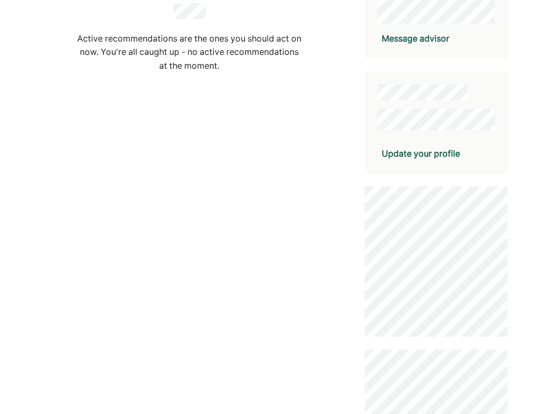
scroll to position [272, 0]
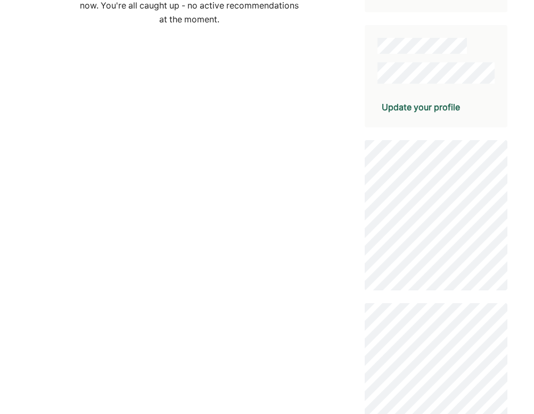
click at [408, 155] on div "🔔 Active recommendations are the ones you should act on now. You're all caught …" at bounding box center [267, 211] width 534 height 966
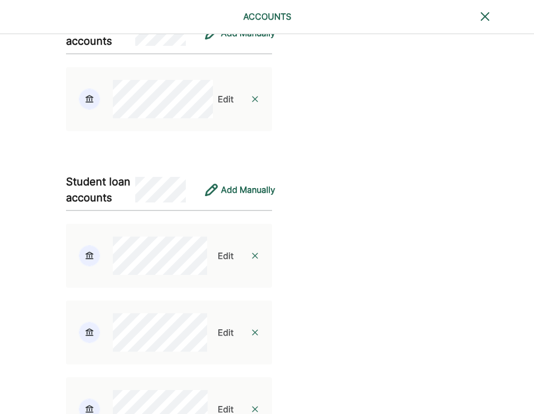
scroll to position [2423, 0]
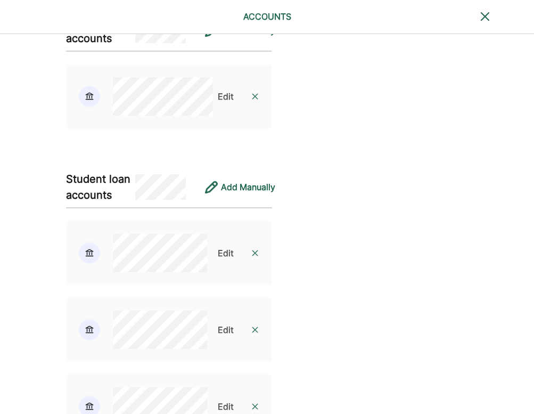
click at [220, 103] on div "Edit" at bounding box center [226, 96] width 16 height 13
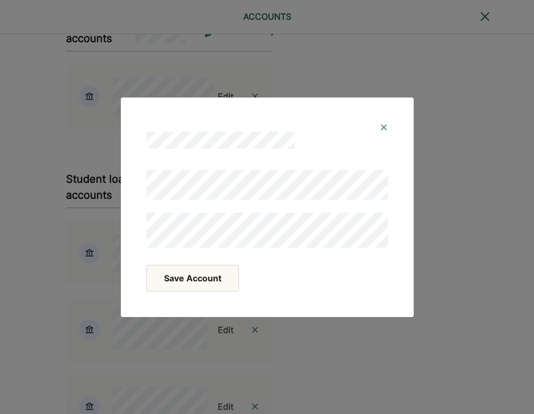
click at [234, 285] on button "Save Account" at bounding box center [193, 278] width 93 height 27
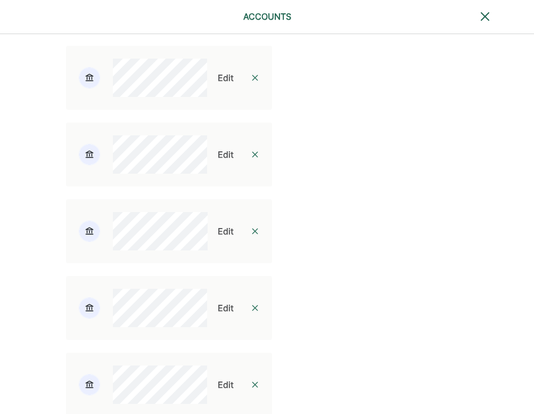
scroll to position [2598, 0]
click at [222, 84] on div "Edit" at bounding box center [226, 77] width 16 height 13
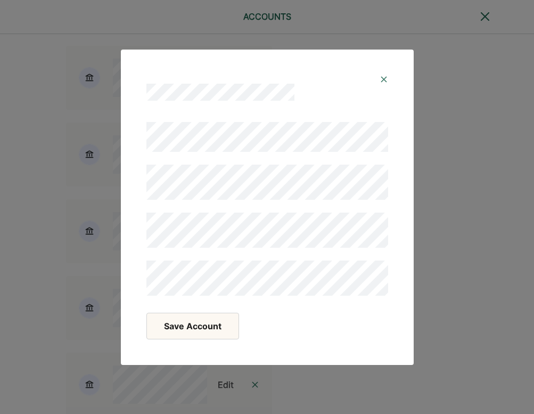
click at [221, 319] on button "Save Account" at bounding box center [193, 326] width 93 height 27
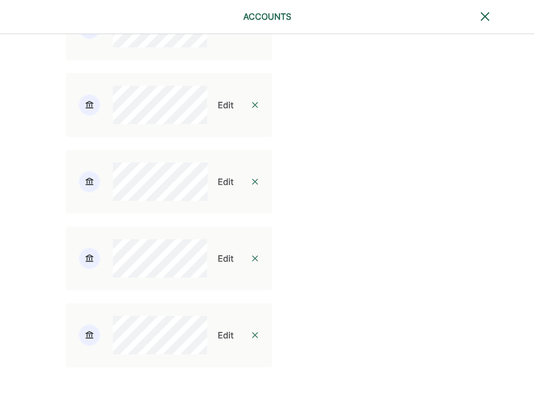
scroll to position [2701, 0]
click at [220, 111] on div "Edit" at bounding box center [226, 105] width 16 height 13
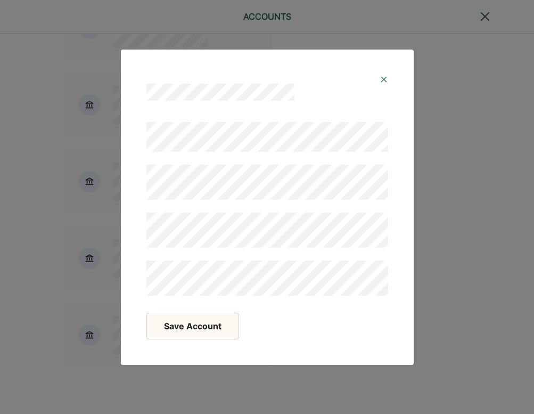
click at [228, 327] on button "Save Account" at bounding box center [193, 326] width 93 height 27
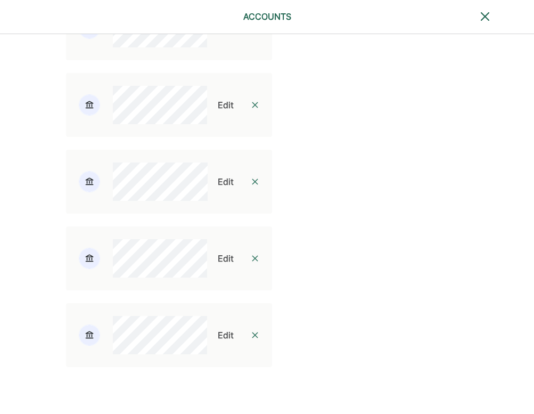
click at [220, 188] on div "Edit" at bounding box center [226, 181] width 16 height 13
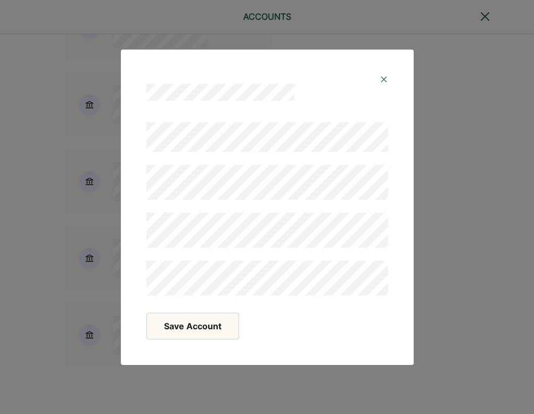
click at [224, 322] on button "Save Account" at bounding box center [193, 326] width 93 height 27
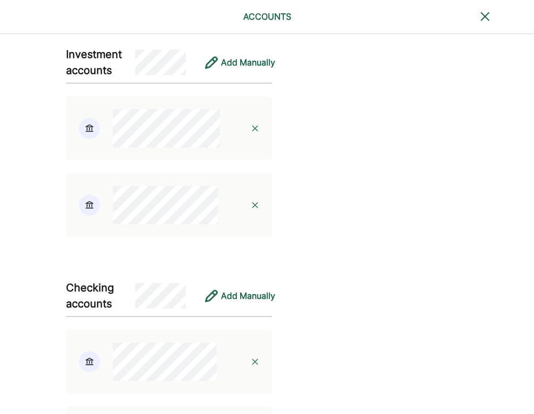
scroll to position [379, 0]
click at [251, 133] on img at bounding box center [255, 128] width 9 height 9
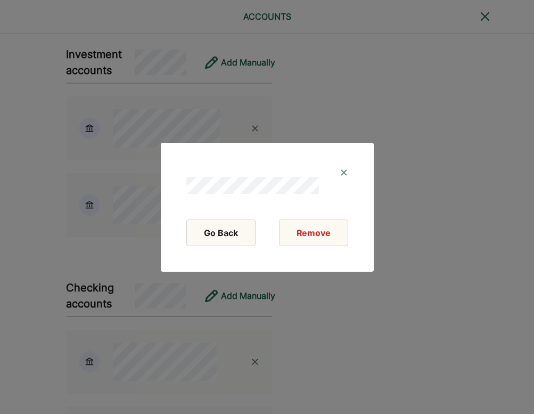
click at [301, 241] on button "Remove" at bounding box center [313, 233] width 69 height 27
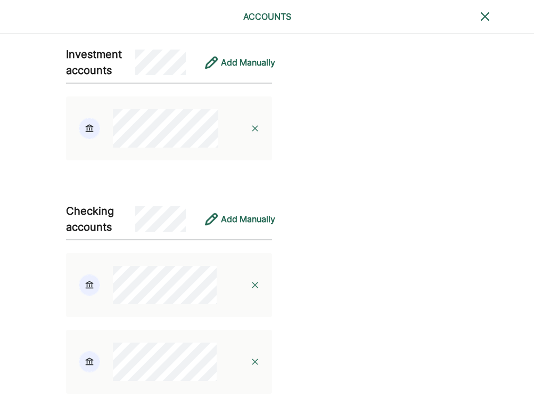
click at [251, 133] on img at bounding box center [255, 128] width 9 height 9
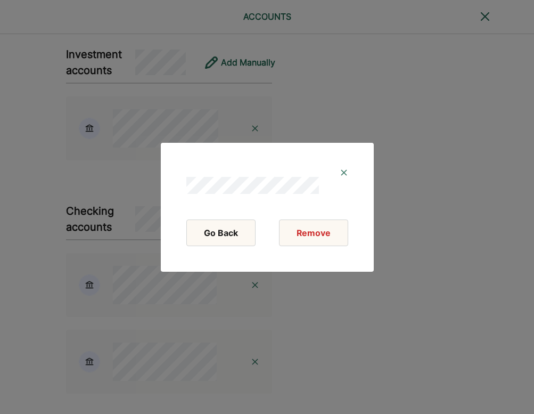
click at [311, 232] on button "Remove" at bounding box center [313, 233] width 69 height 27
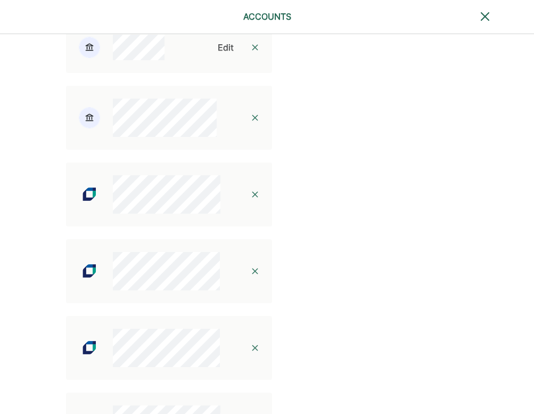
scroll to position [1475, 0]
click at [252, 198] on img at bounding box center [255, 193] width 9 height 9
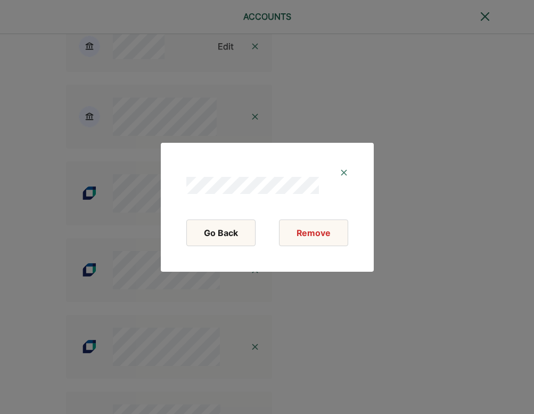
click at [305, 239] on button "Remove" at bounding box center [313, 233] width 69 height 27
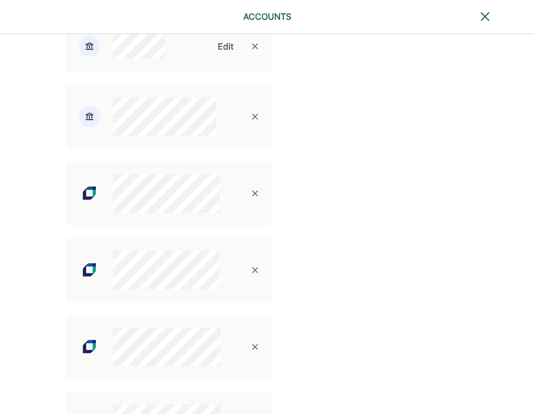
click at [251, 198] on img at bounding box center [255, 193] width 9 height 9
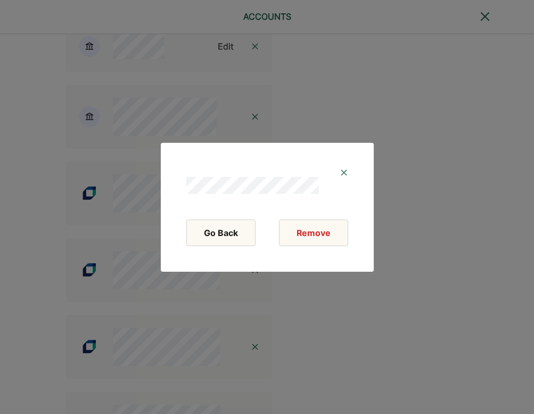
click at [310, 237] on button "Remove" at bounding box center [313, 233] width 69 height 27
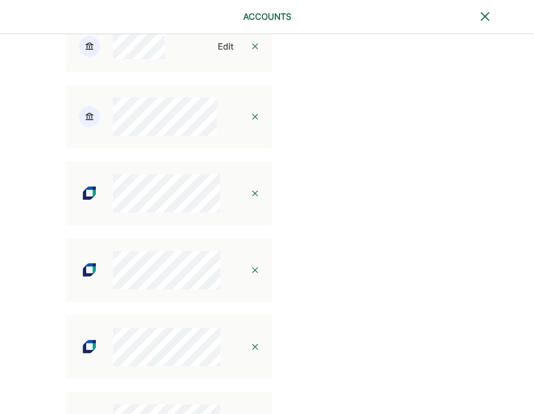
click at [246, 210] on div at bounding box center [255, 193] width 34 height 34
click at [251, 198] on img at bounding box center [255, 193] width 9 height 9
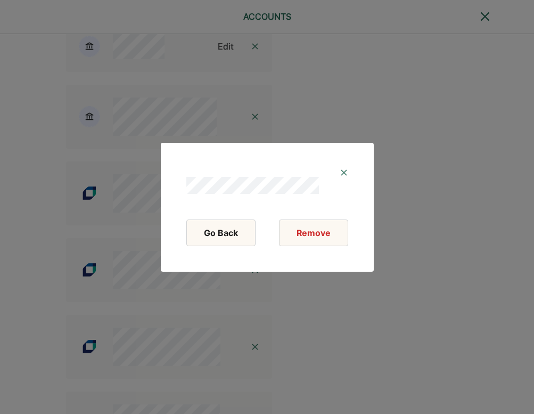
click at [326, 231] on button "Remove" at bounding box center [313, 233] width 69 height 27
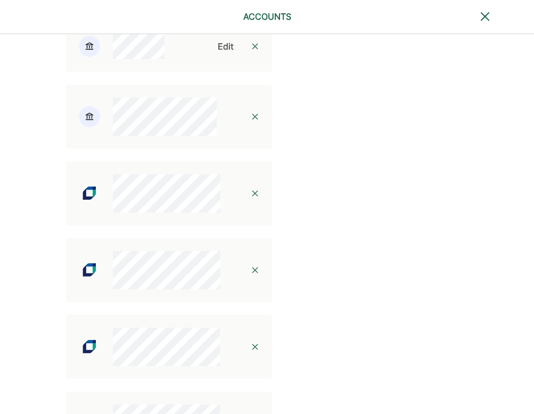
click at [251, 198] on img at bounding box center [255, 193] width 9 height 9
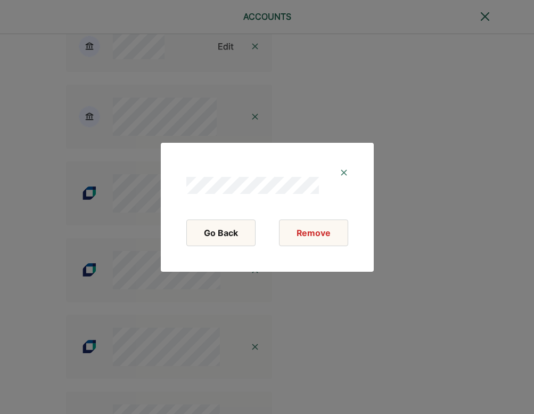
click at [325, 236] on button "Remove" at bounding box center [313, 233] width 69 height 27
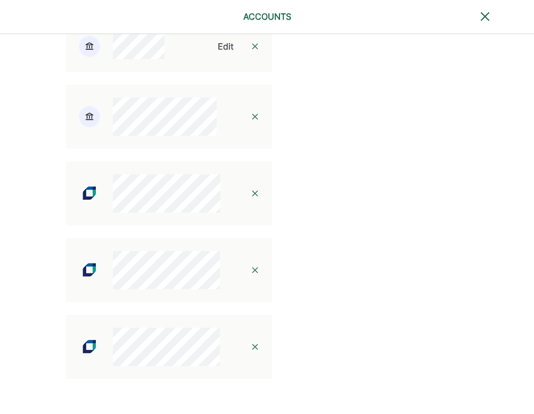
click at [252, 198] on img at bounding box center [255, 193] width 9 height 9
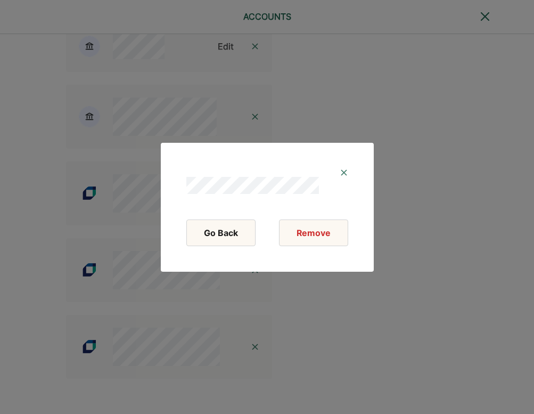
click at [322, 238] on button "Remove" at bounding box center [313, 233] width 69 height 27
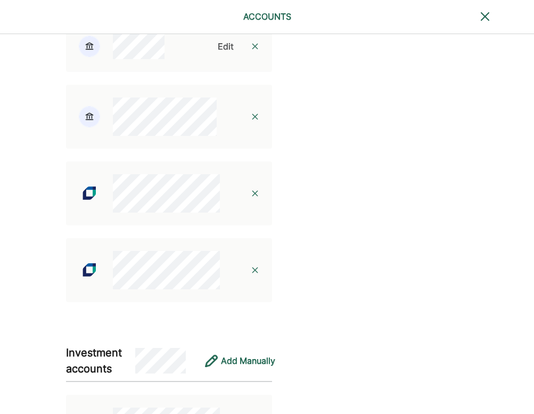
click at [252, 198] on img at bounding box center [255, 193] width 9 height 9
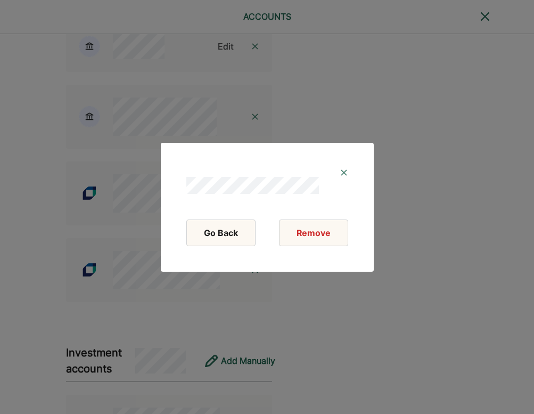
click at [330, 235] on button "Remove" at bounding box center [313, 233] width 69 height 27
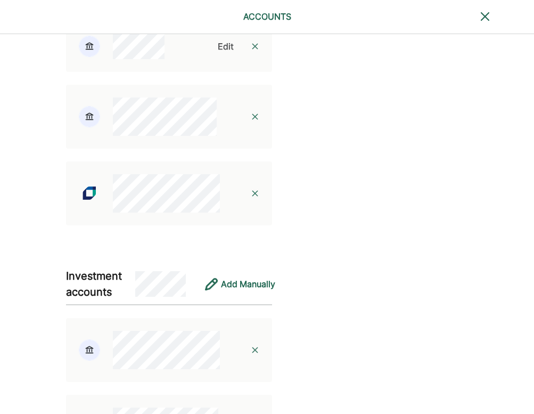
click at [251, 198] on img at bounding box center [255, 193] width 9 height 9
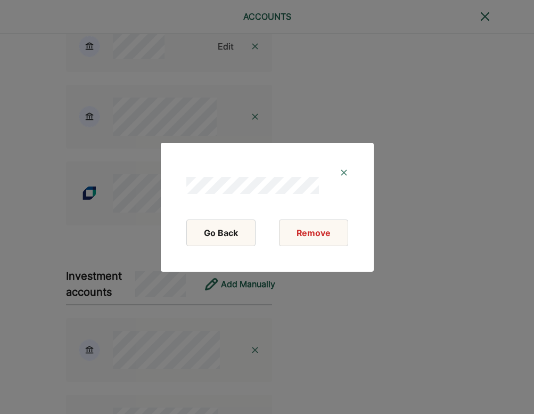
click at [334, 236] on button "Remove" at bounding box center [313, 233] width 69 height 27
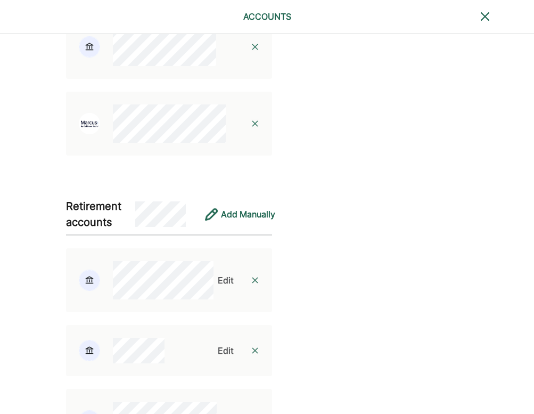
scroll to position [1171, 0]
click at [253, 221] on div "Add Manually" at bounding box center [248, 214] width 54 height 13
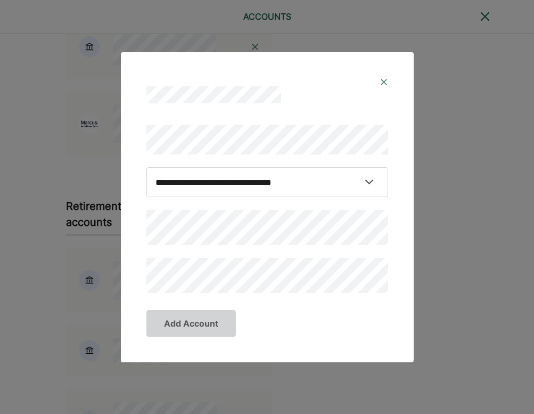
click at [388, 82] on img at bounding box center [384, 82] width 9 height 9
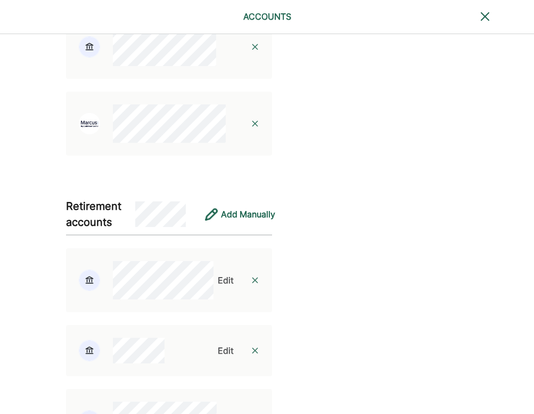
click at [253, 221] on div "Add Manually" at bounding box center [248, 214] width 54 height 13
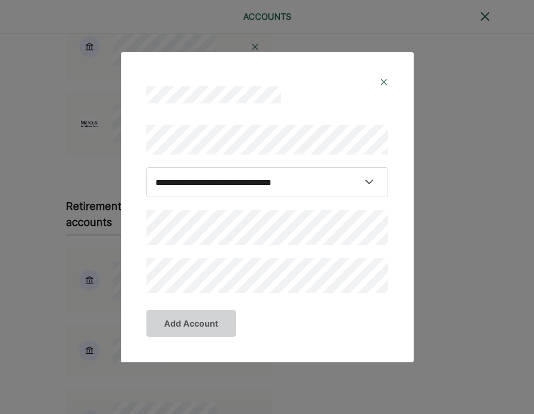
click at [383, 85] on img at bounding box center [384, 82] width 9 height 9
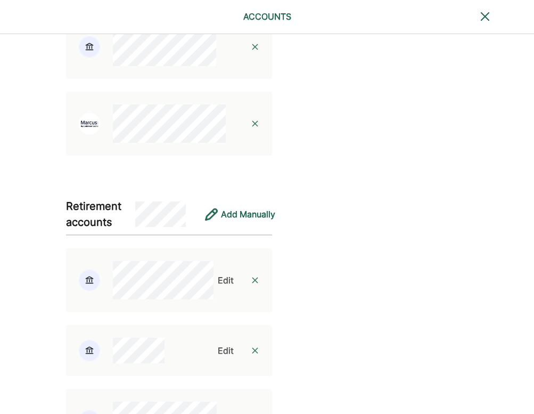
click at [383, 80] on div "Frequently Asked Questions Is this safe/encrypted/secure? Having trouble connec…" at bounding box center [479, 109] width 226 height 2490
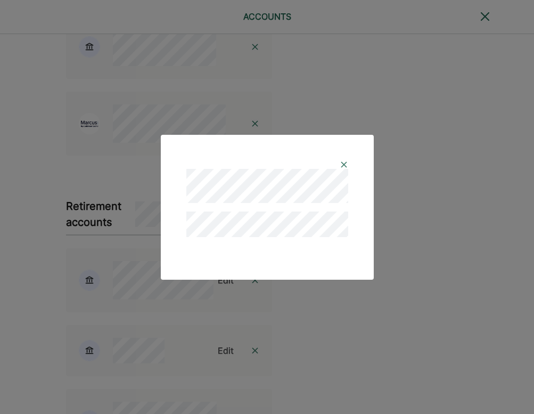
click at [344, 167] on img at bounding box center [344, 164] width 9 height 9
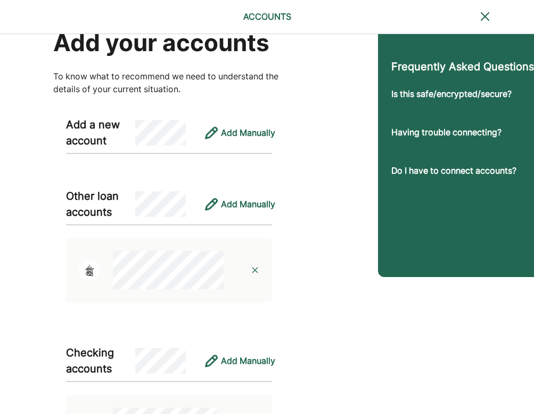
scroll to position [81, 0]
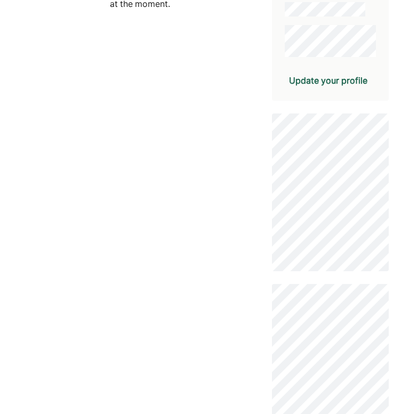
scroll to position [366, 0]
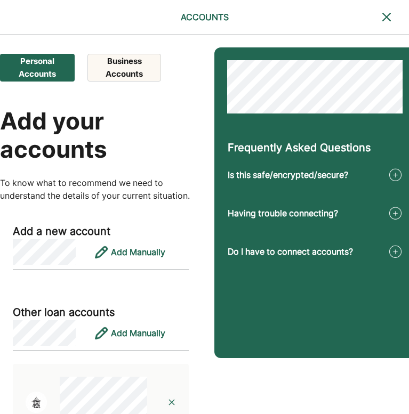
click at [132, 69] on button "Business Accounts" at bounding box center [124, 68] width 74 height 28
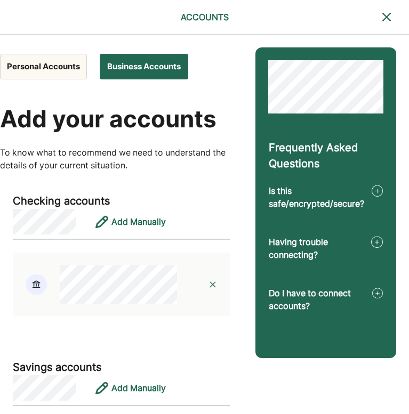
click at [63, 66] on button "Personal Accounts" at bounding box center [43, 67] width 87 height 26
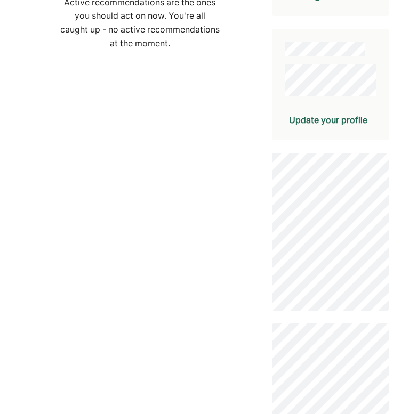
scroll to position [301, 0]
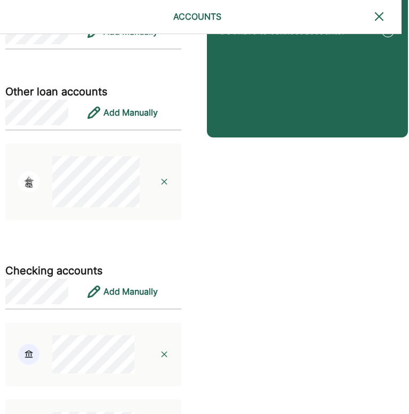
scroll to position [221, 7]
